Goal: Check status

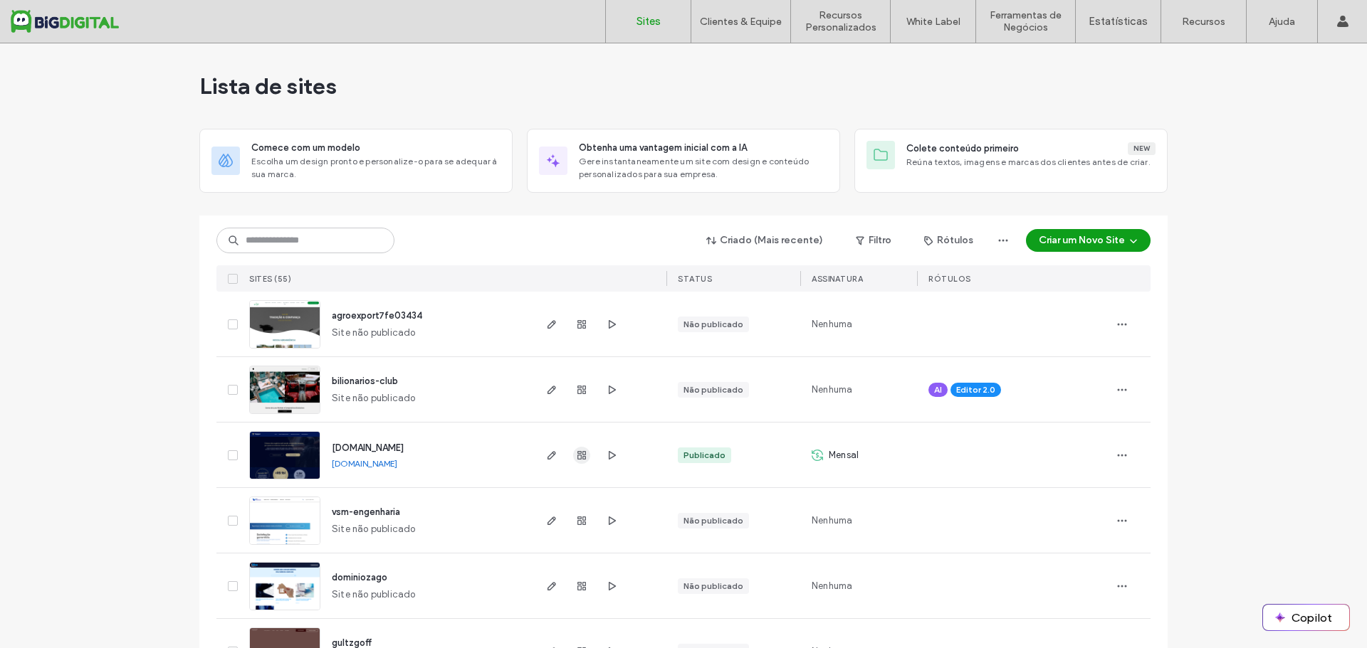
click at [578, 453] on use "button" at bounding box center [581, 455] width 9 height 9
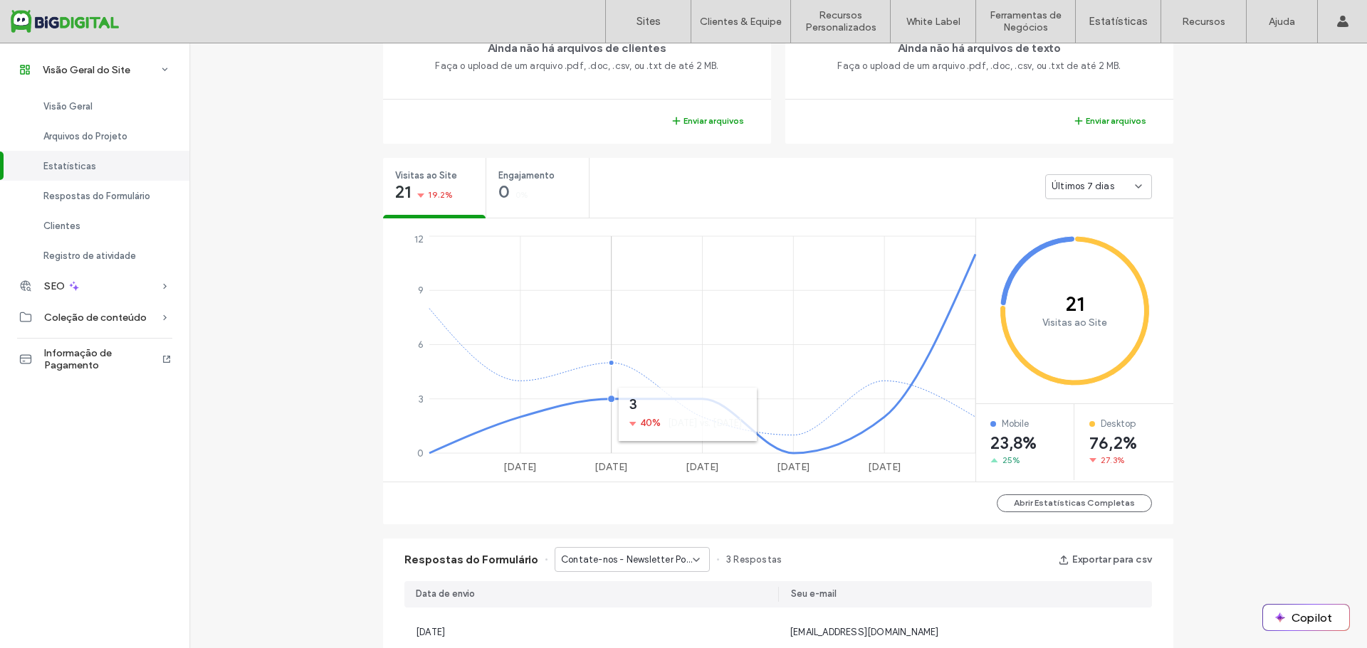
scroll to position [214, 0]
